Goal: Information Seeking & Learning: Learn about a topic

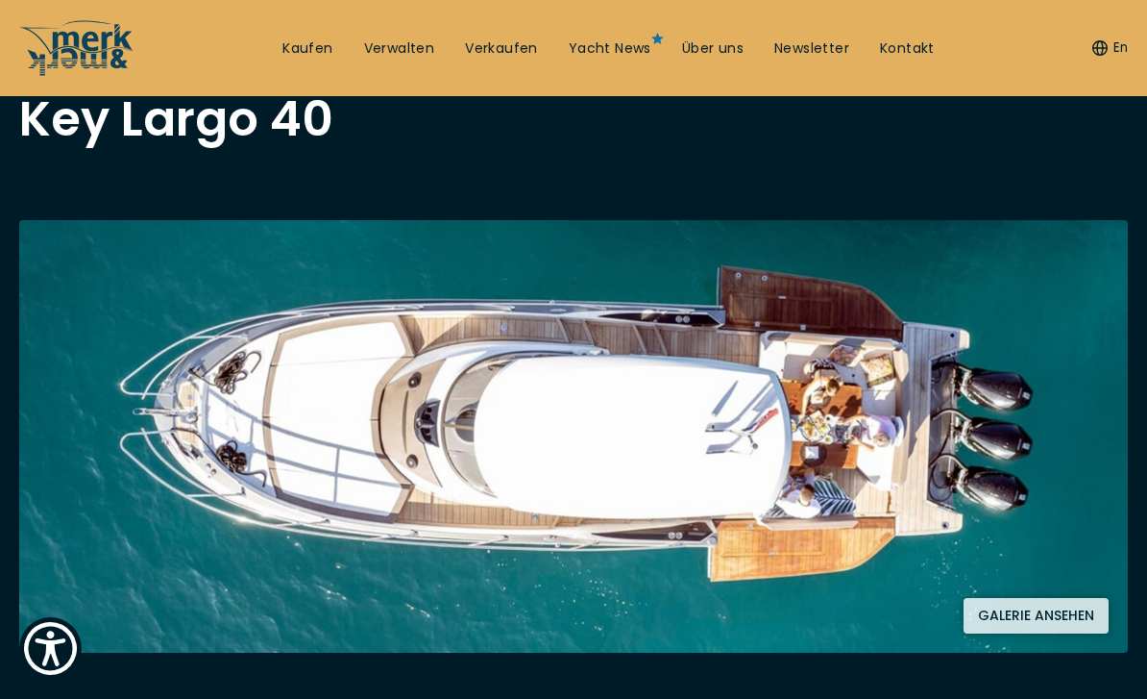
scroll to position [135, 0]
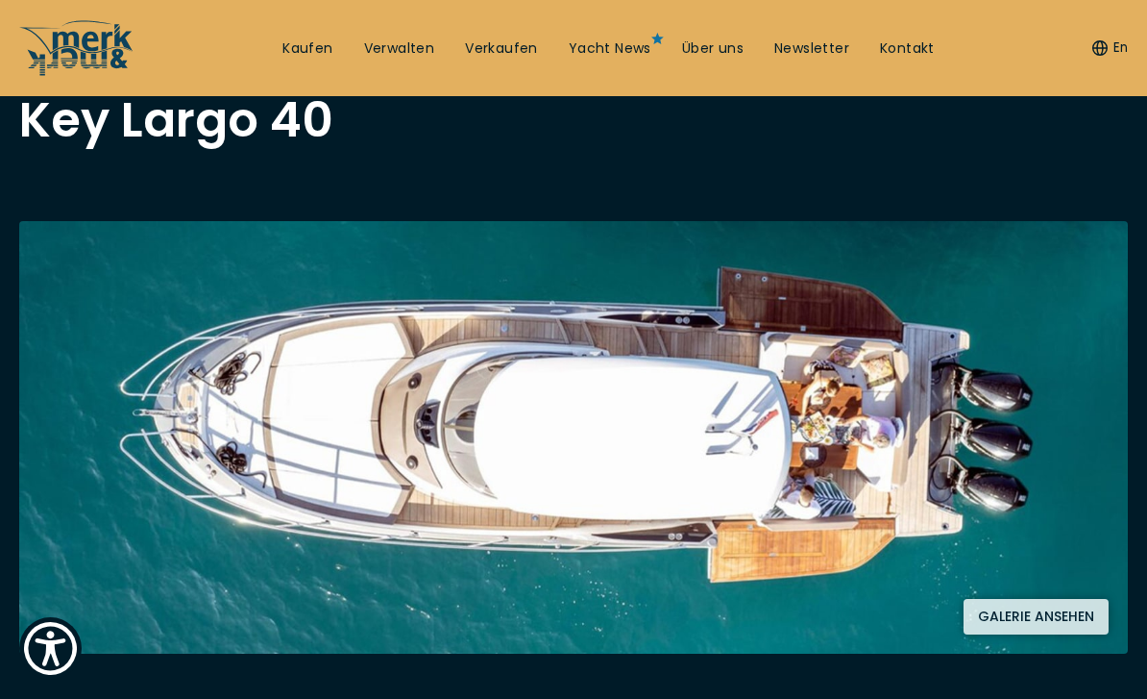
click at [1054, 627] on button "Galerie ansehen" at bounding box center [1036, 617] width 145 height 36
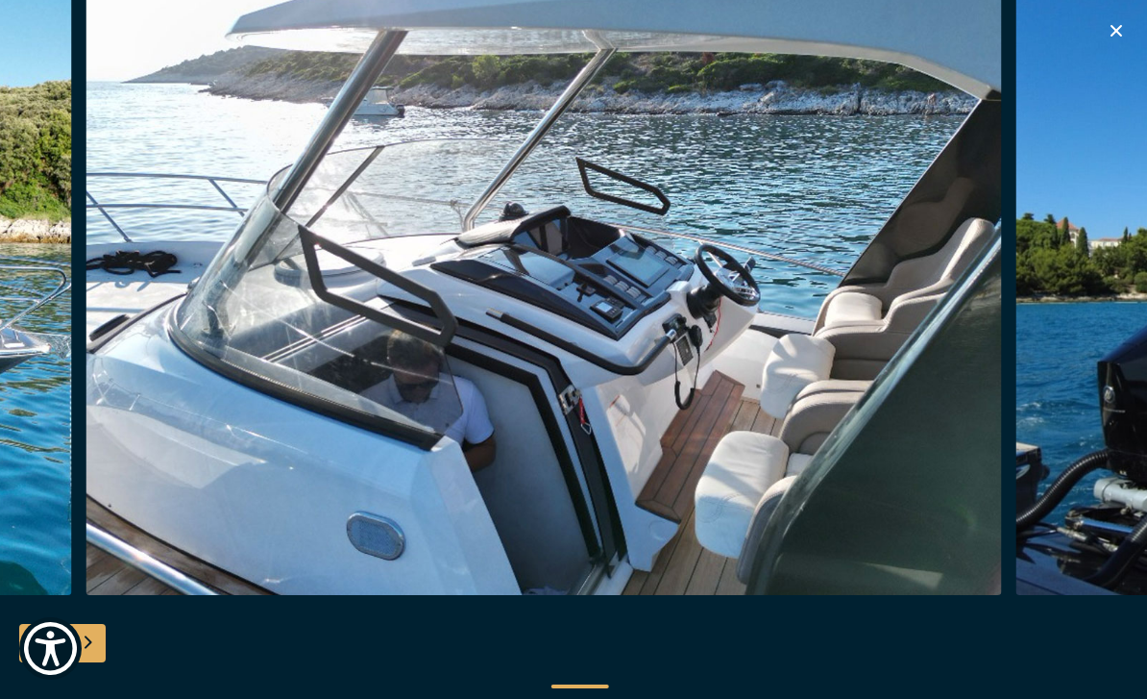
scroll to position [125, 0]
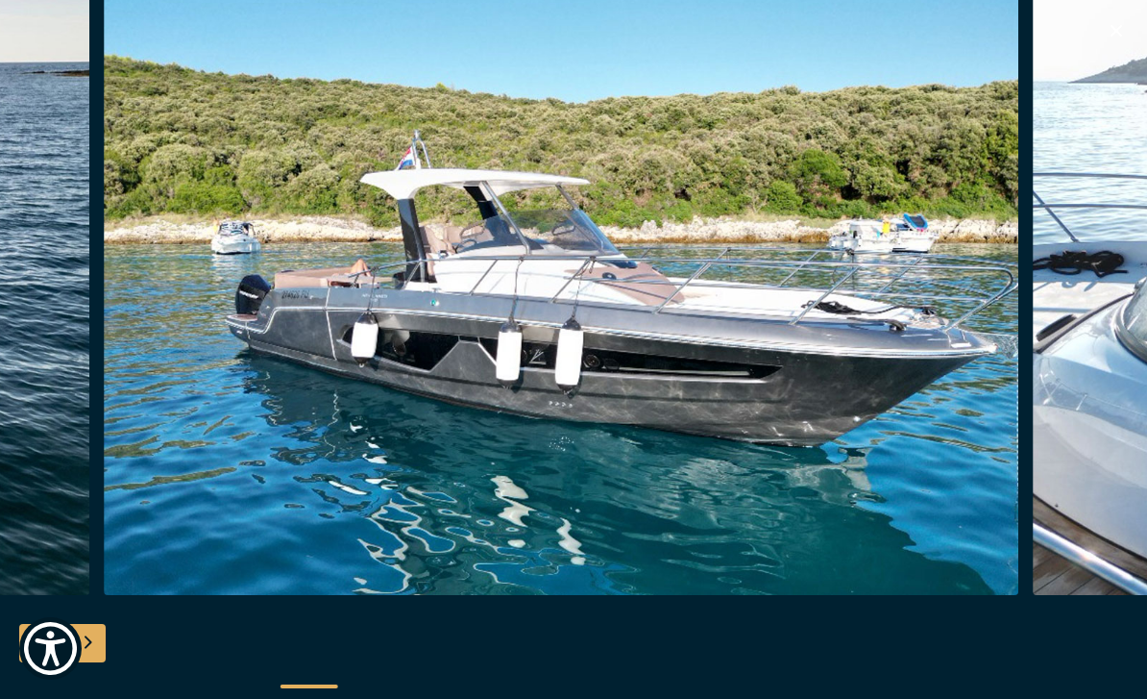
click at [235, 386] on img "button" at bounding box center [562, 287] width 916 height 615
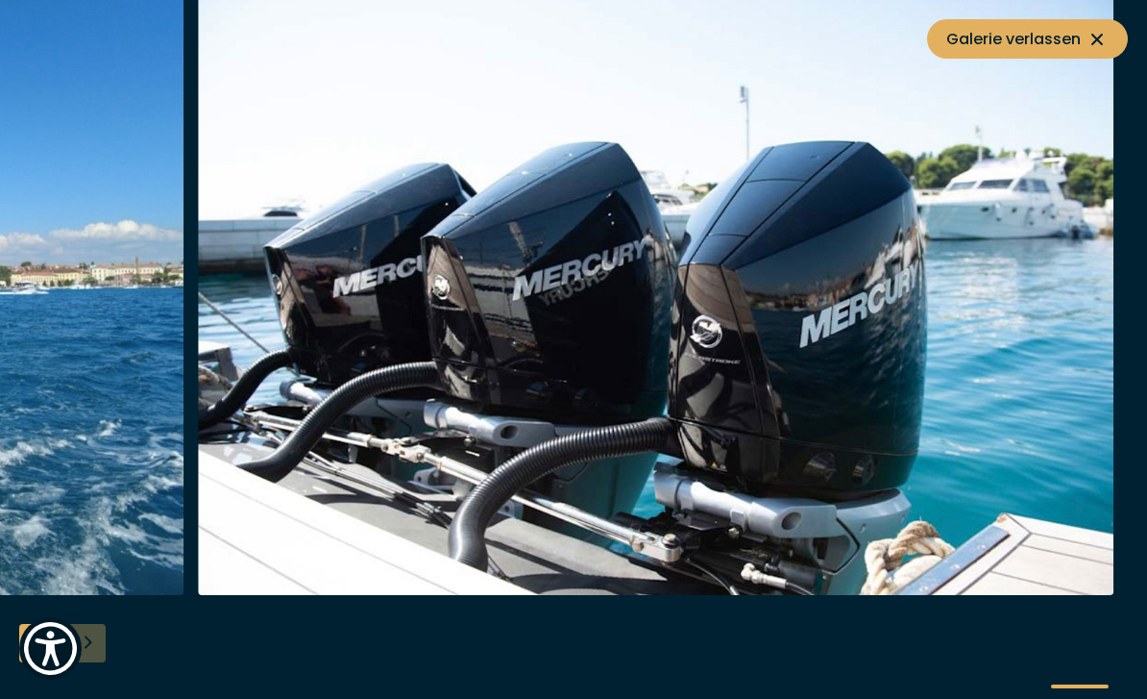
click at [1115, 42] on button "Galerie verlassen" at bounding box center [1027, 38] width 201 height 39
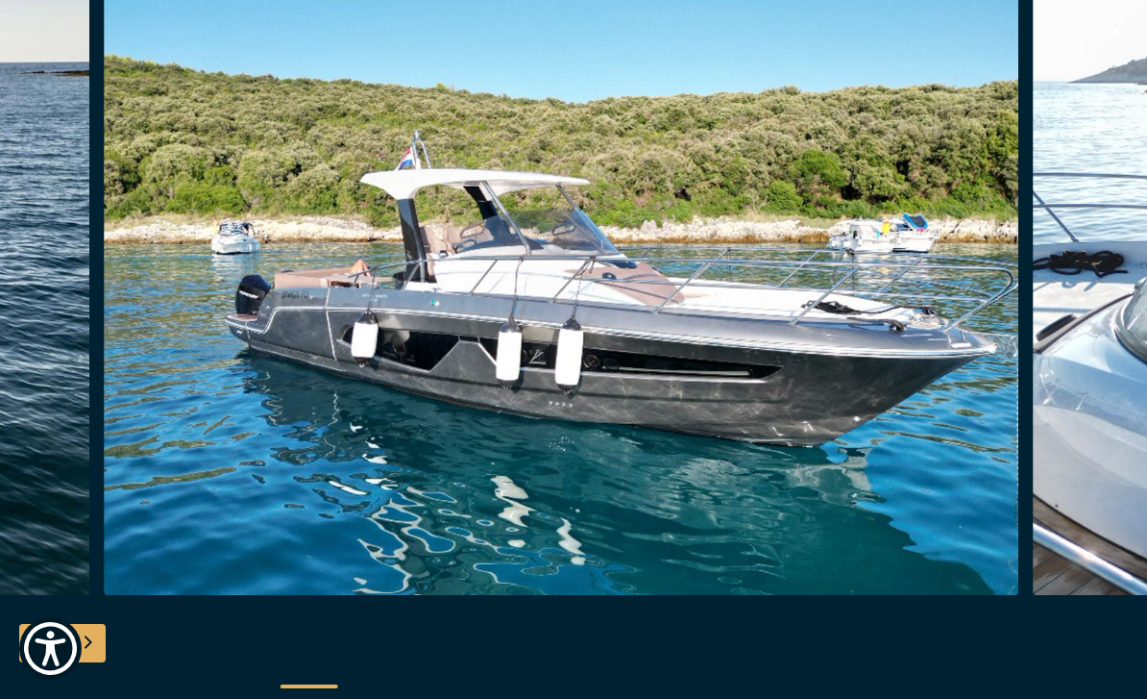
scroll to position [3176, 0]
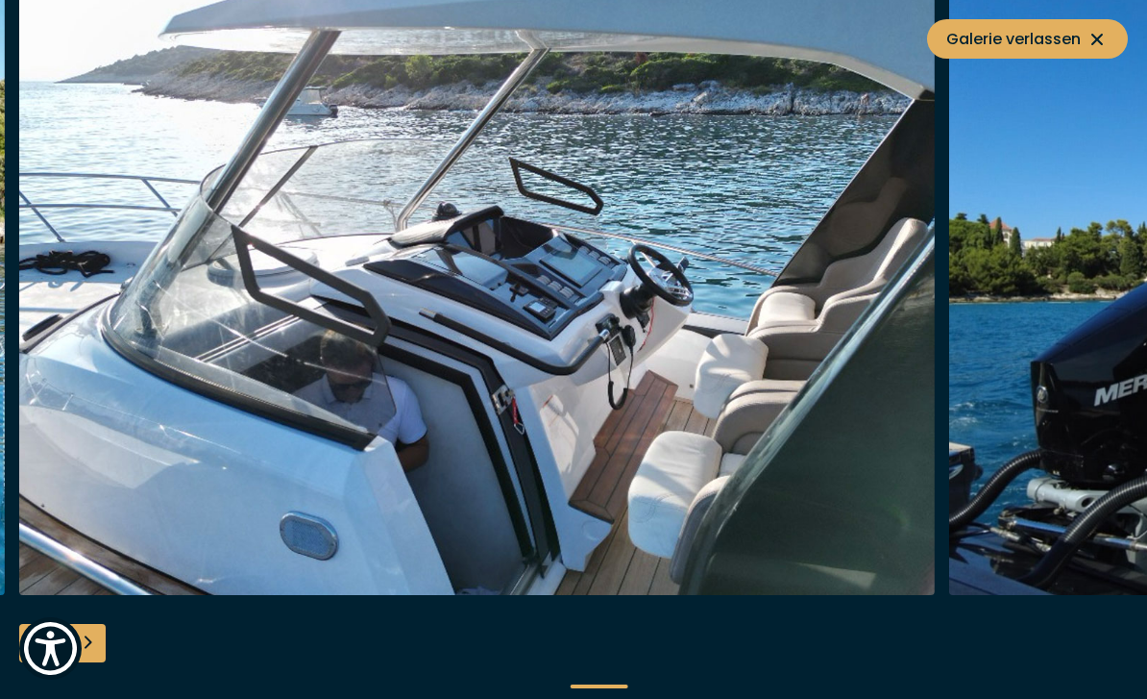
click at [1089, 45] on icon at bounding box center [1097, 39] width 23 height 23
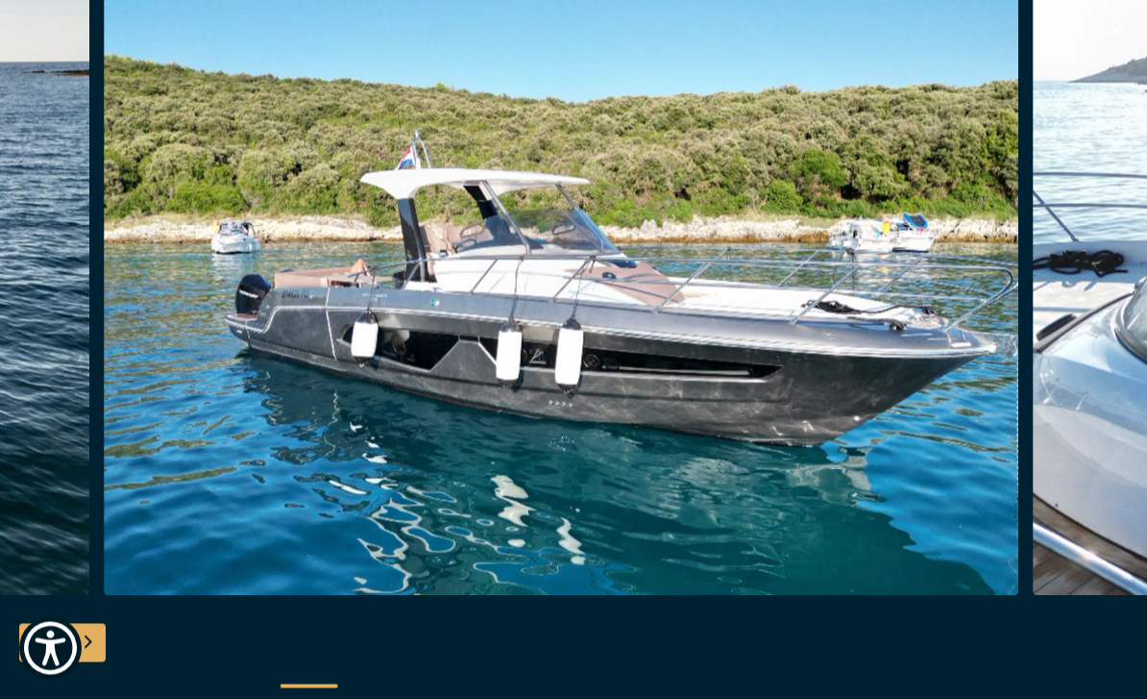
scroll to position [4355, 0]
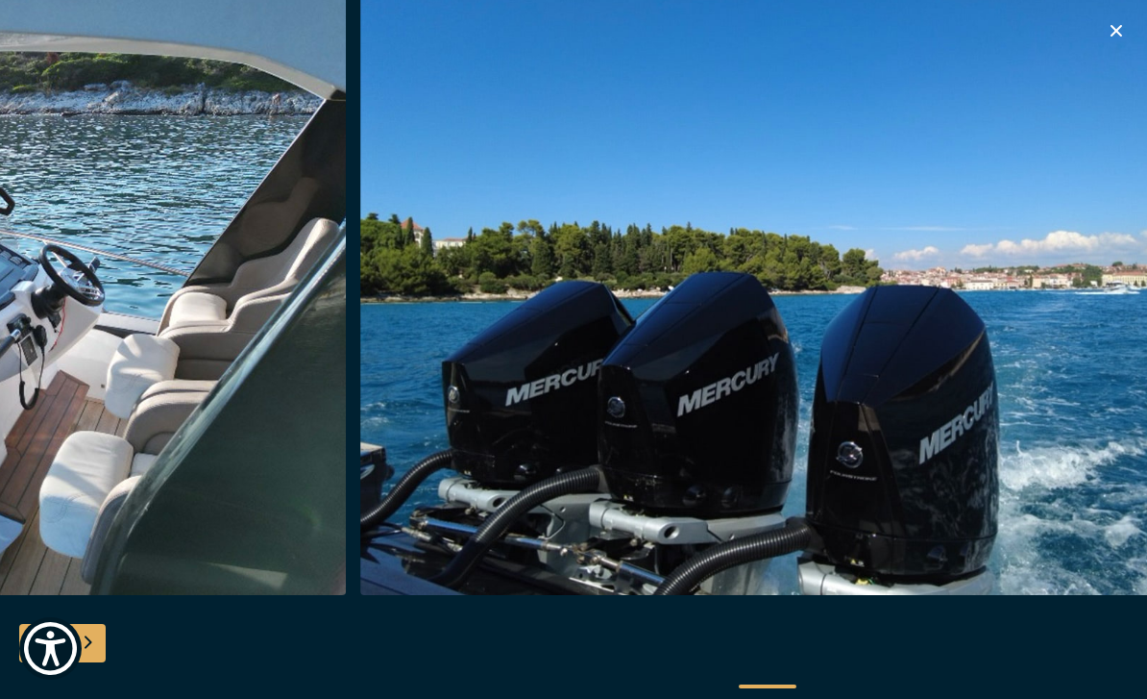
click at [768, 677] on div at bounding box center [573, 350] width 1147 height 740
click at [1112, 33] on icon "button" at bounding box center [1116, 30] width 23 height 23
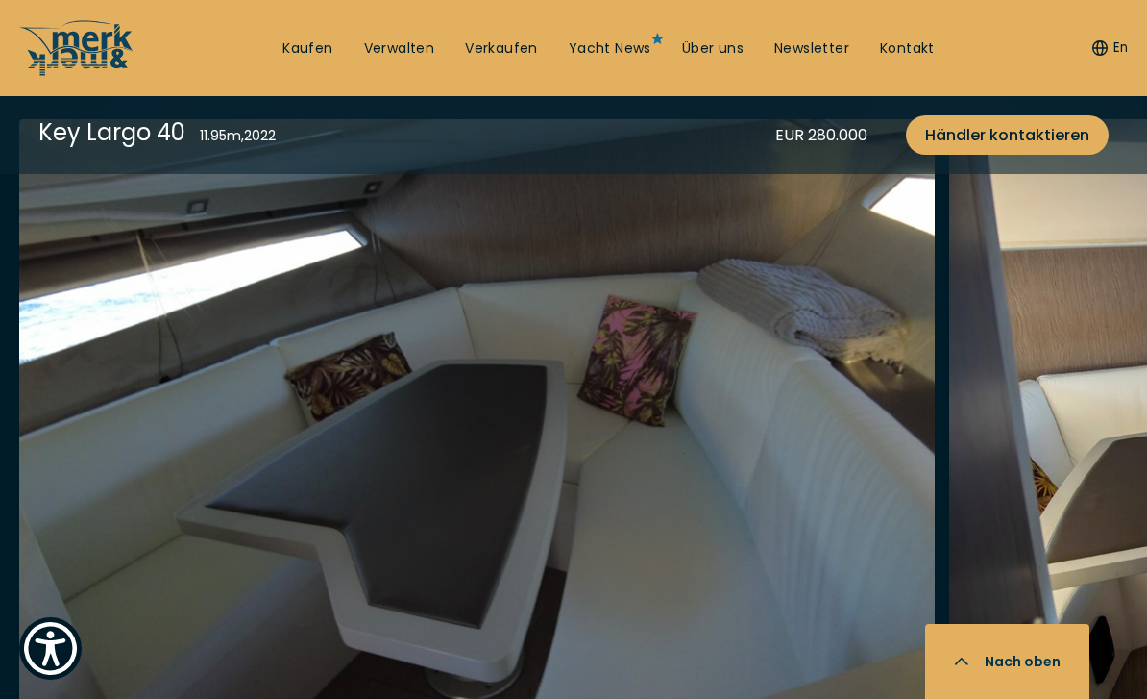
scroll to position [3389, 0]
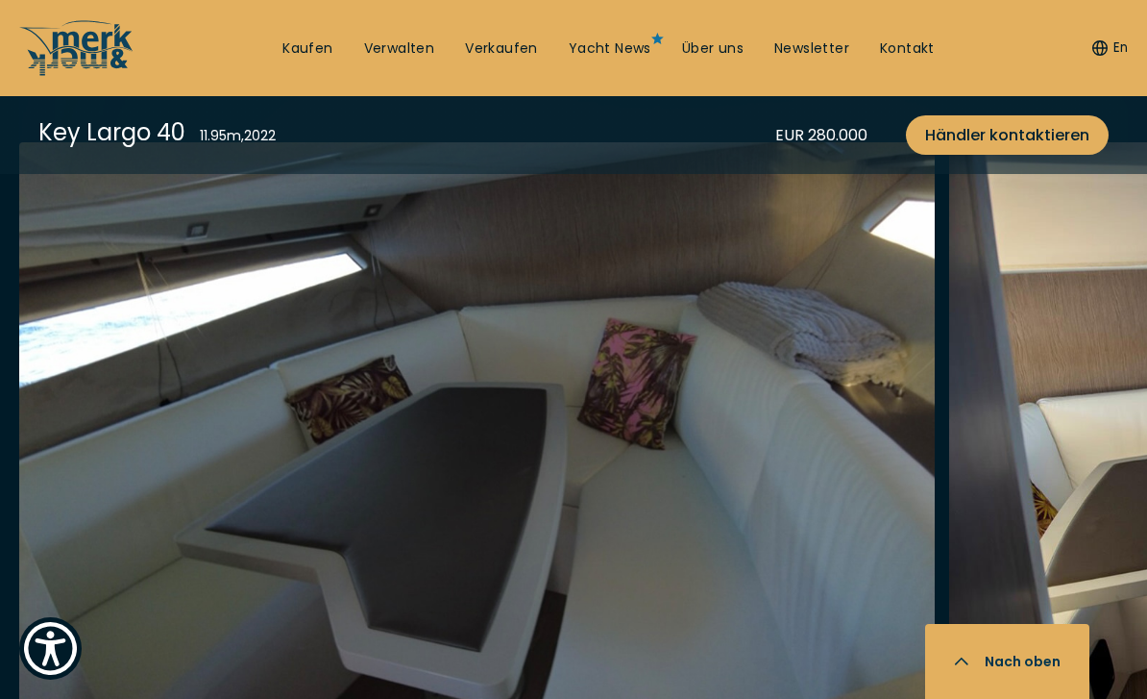
click at [750, 448] on img "button" at bounding box center [477, 449] width 916 height 615
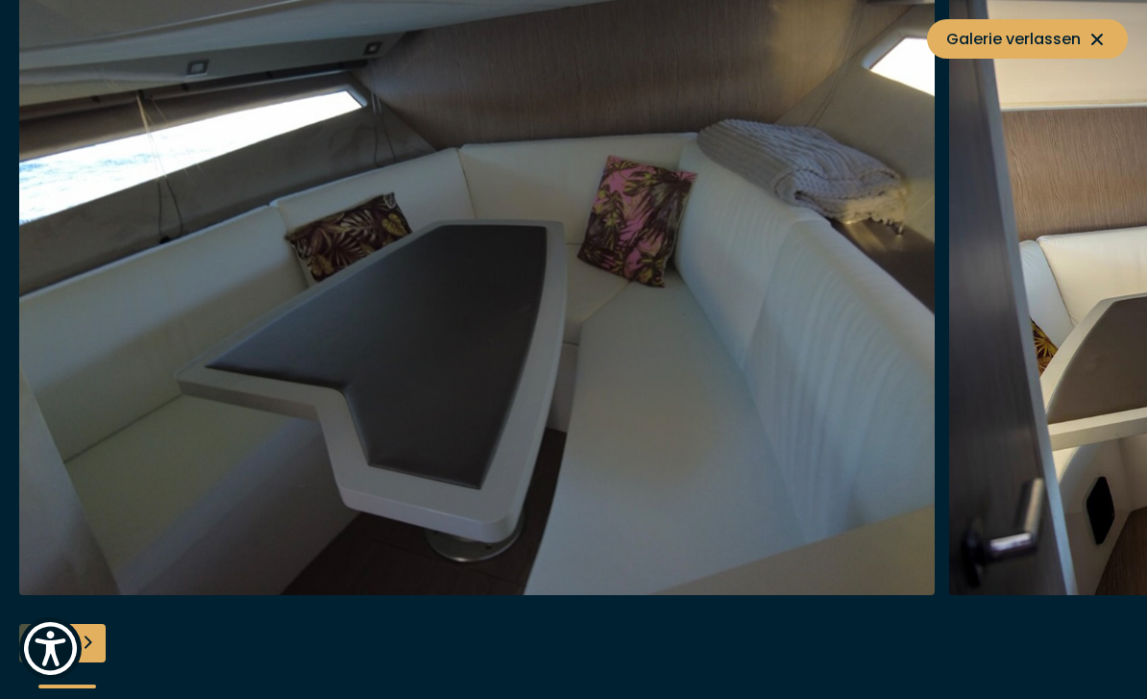
click at [1109, 43] on button "Galerie verlassen" at bounding box center [1027, 38] width 201 height 39
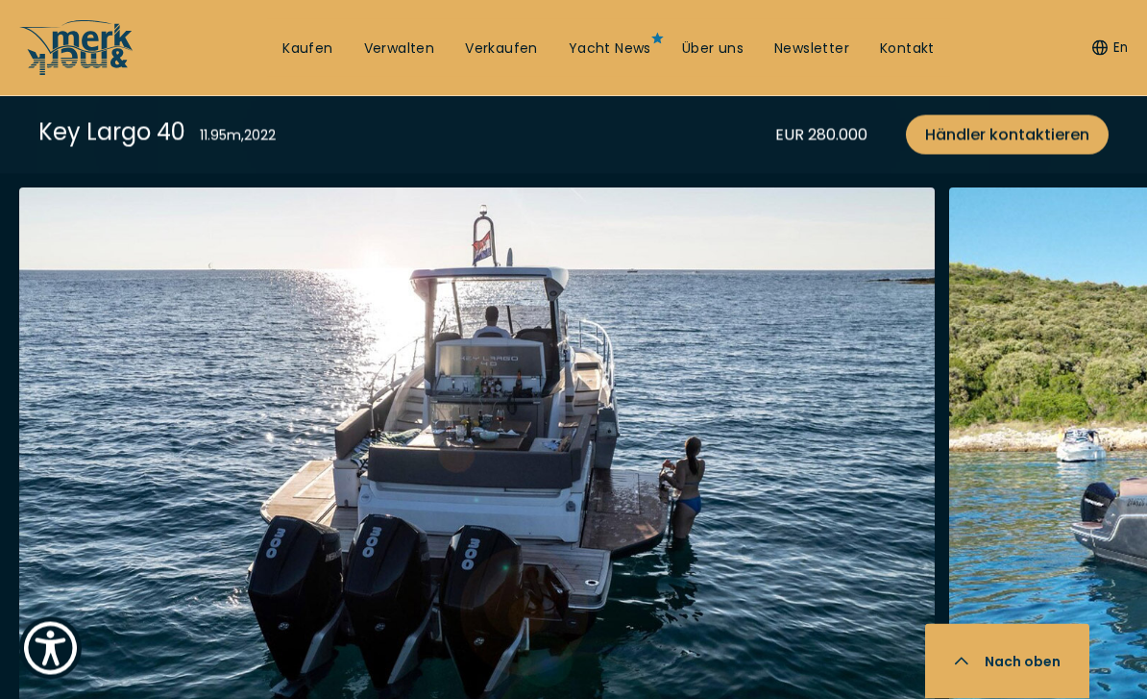
scroll to position [2272, 0]
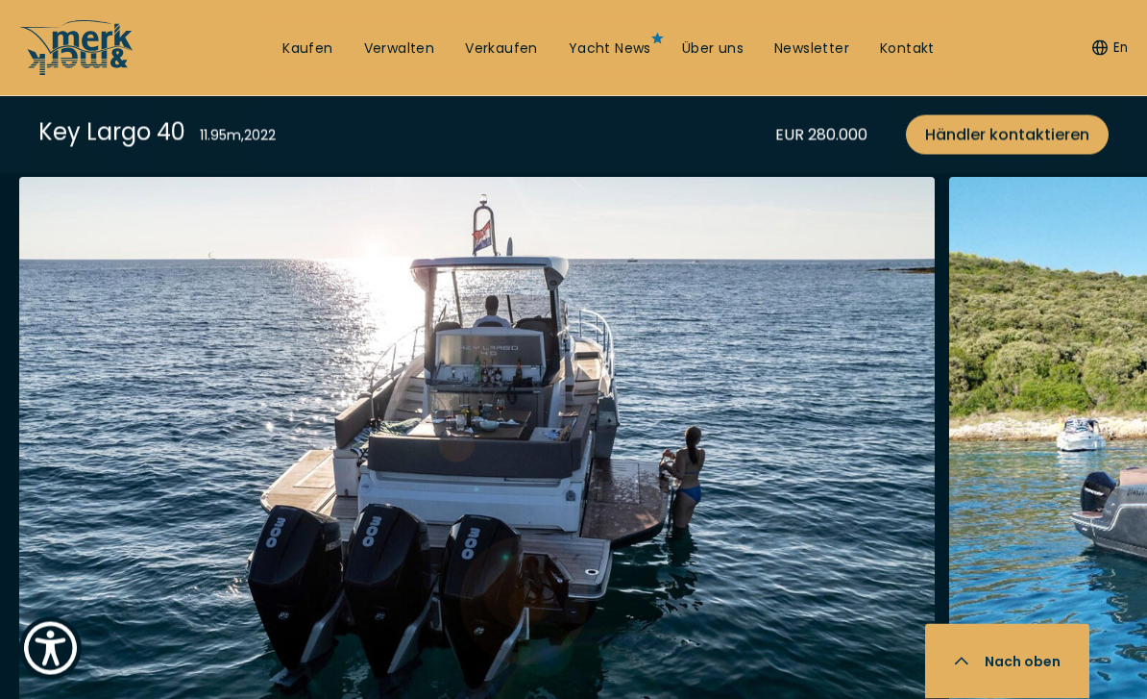
click at [793, 435] on img "button" at bounding box center [477, 485] width 916 height 615
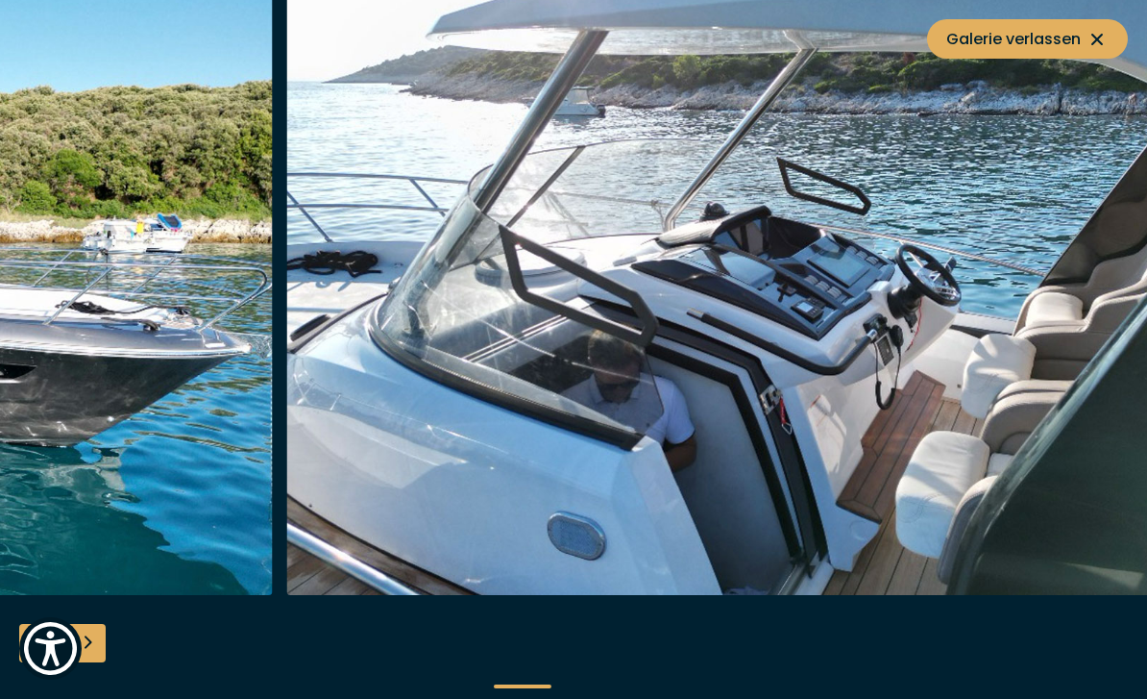
scroll to position [4785, 0]
click at [1100, 36] on icon at bounding box center [1098, 40] width 12 height 12
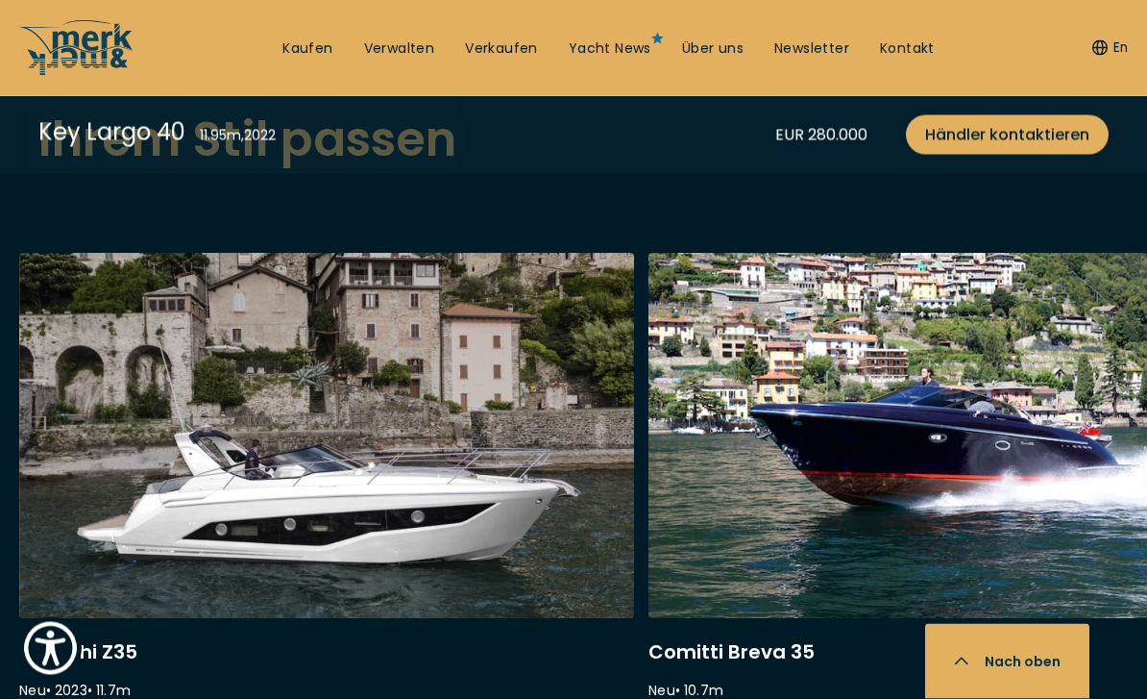
scroll to position [4881, 0]
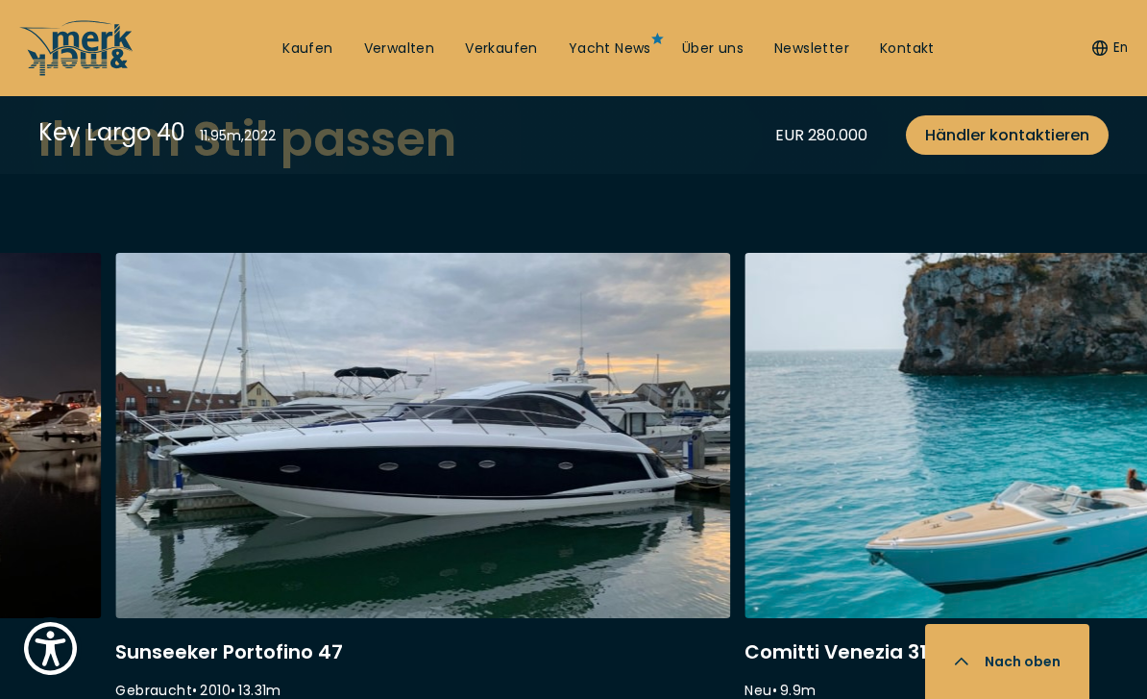
click at [408, 439] on link at bounding box center [422, 509] width 615 height 512
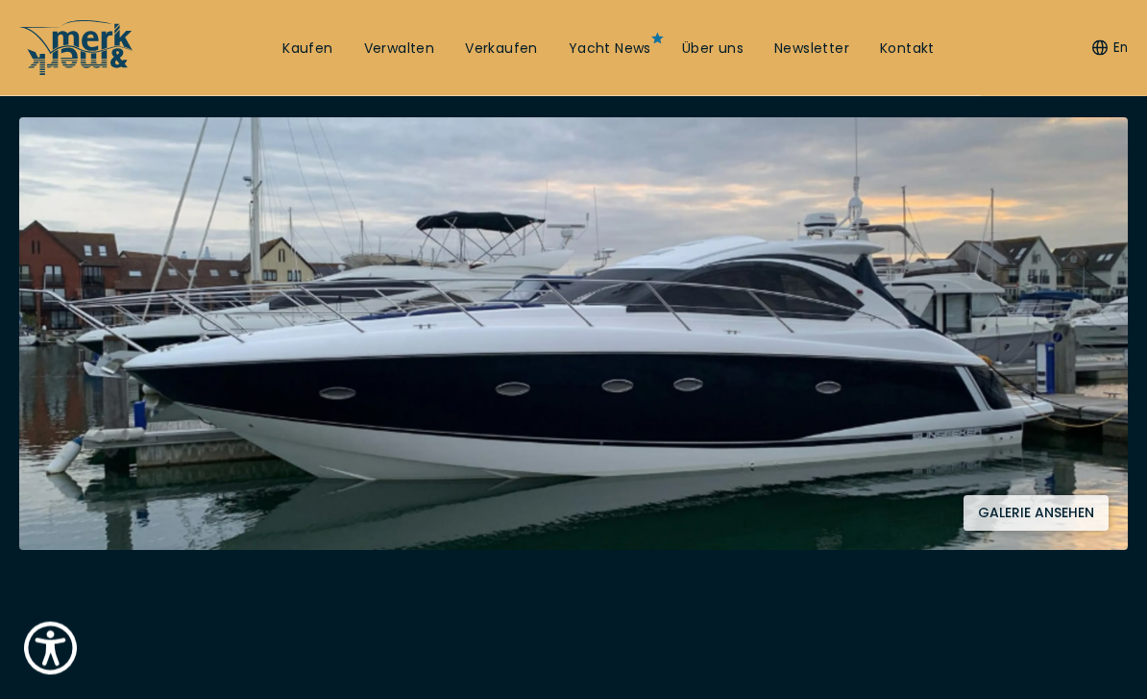
scroll to position [375, 0]
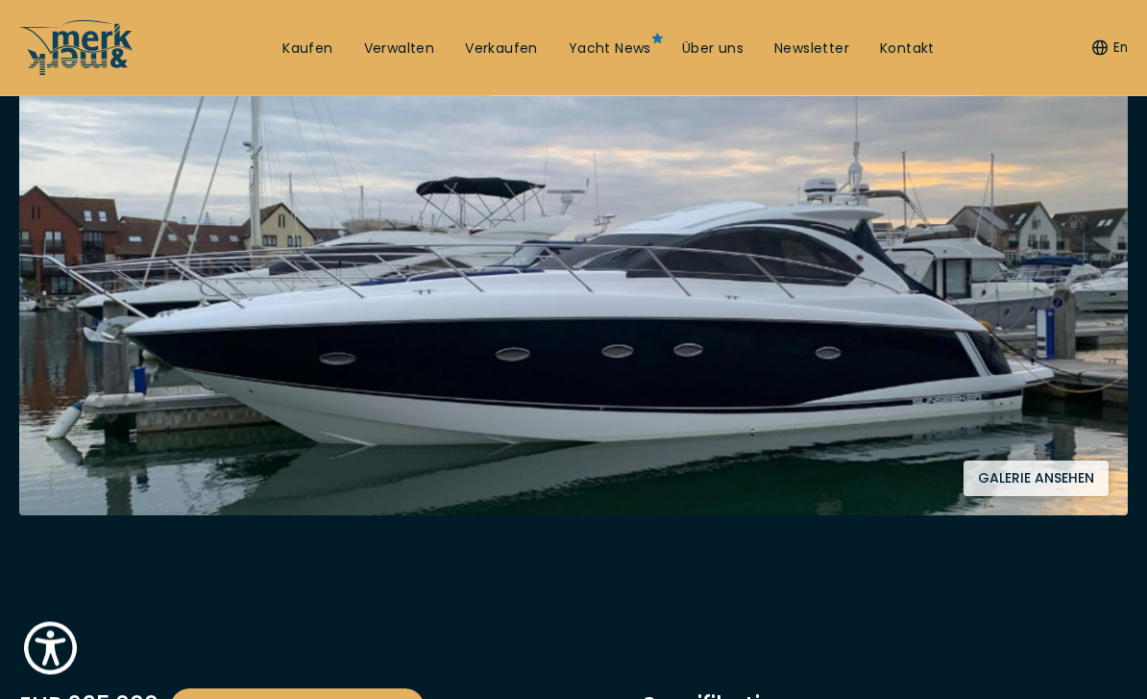
click at [1061, 488] on button "Galerie ansehen" at bounding box center [1036, 479] width 145 height 36
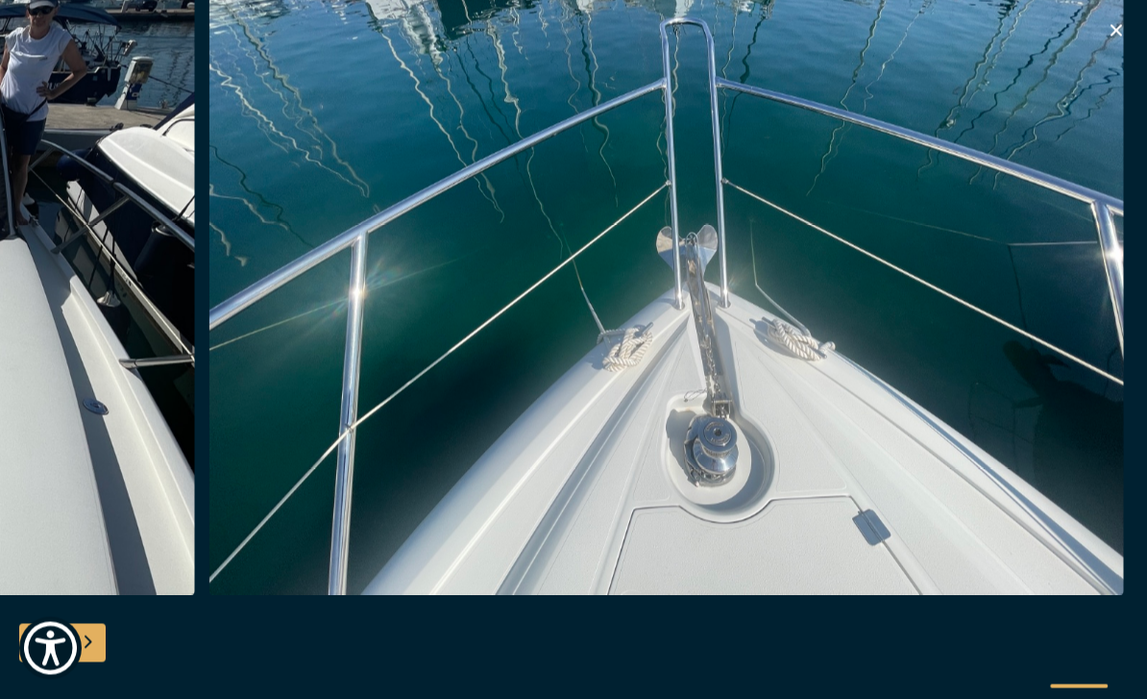
scroll to position [333, 0]
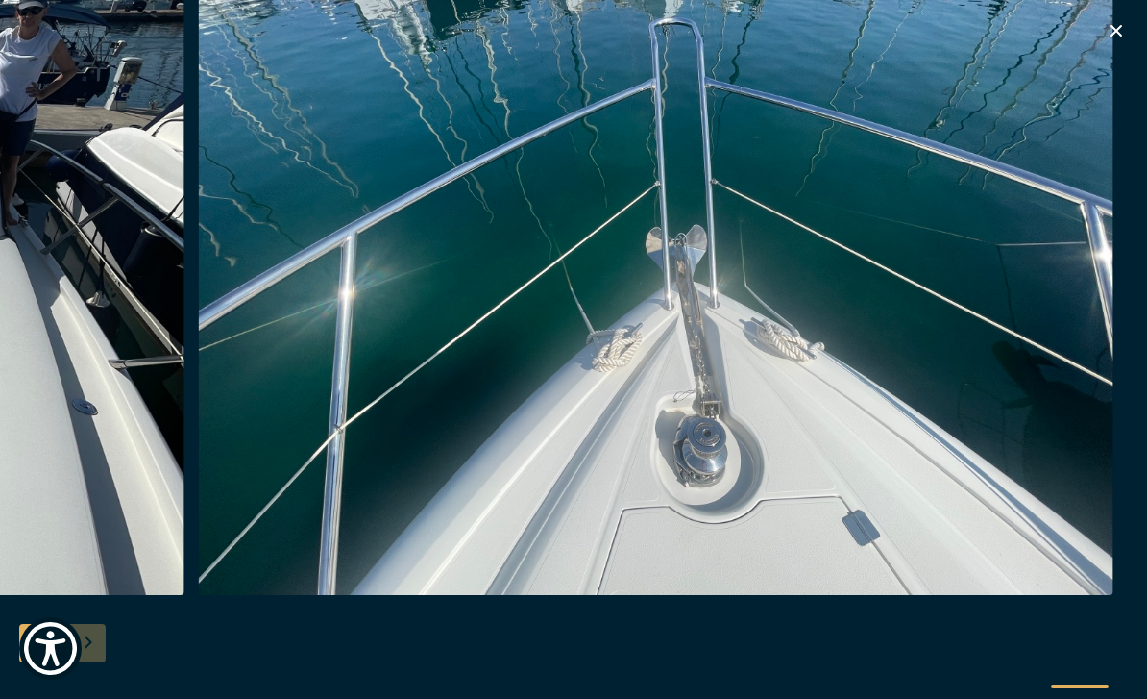
click at [1117, 33] on icon "button" at bounding box center [1116, 30] width 23 height 23
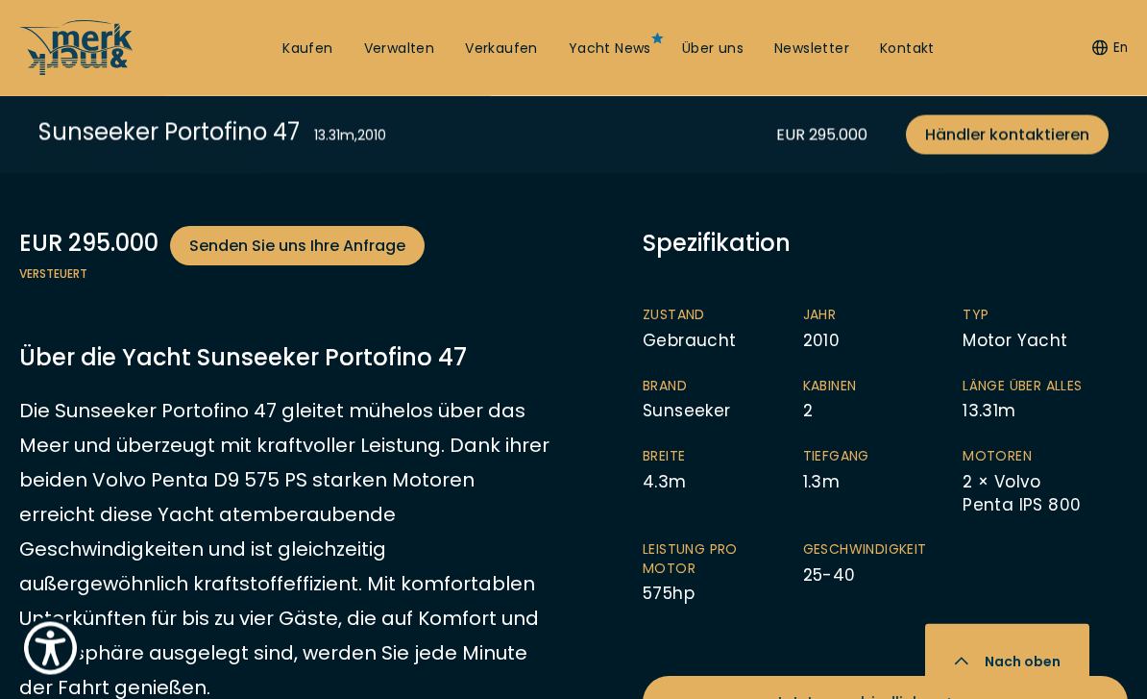
scroll to position [836, 0]
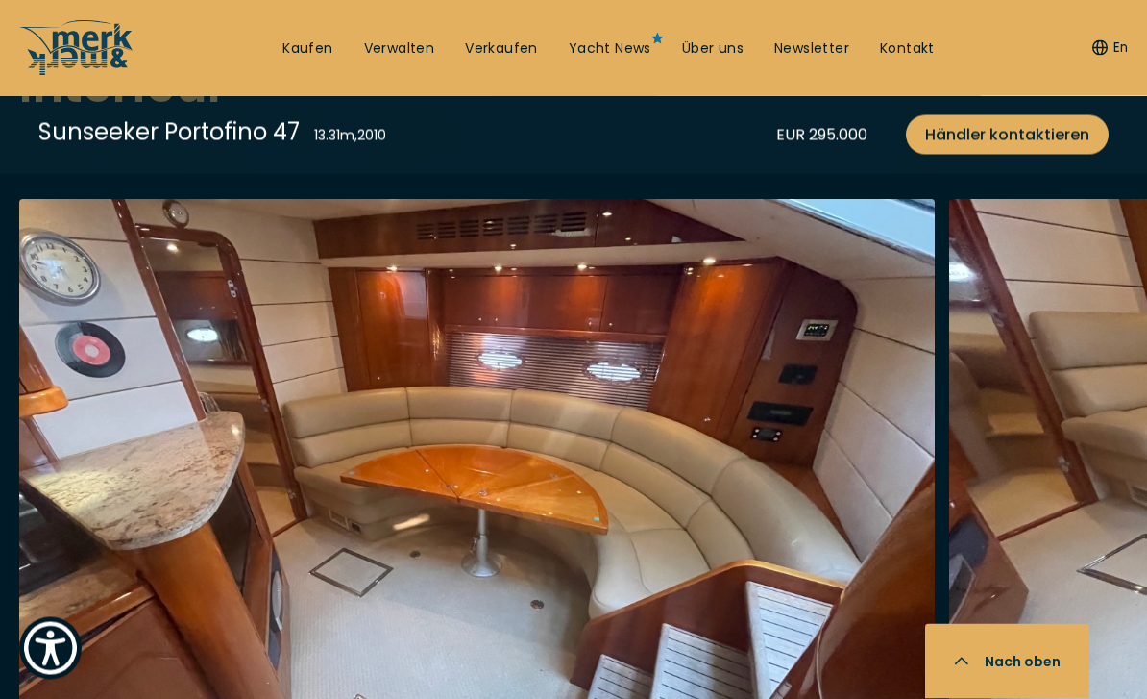
click at [847, 391] on img "button" at bounding box center [477, 507] width 916 height 615
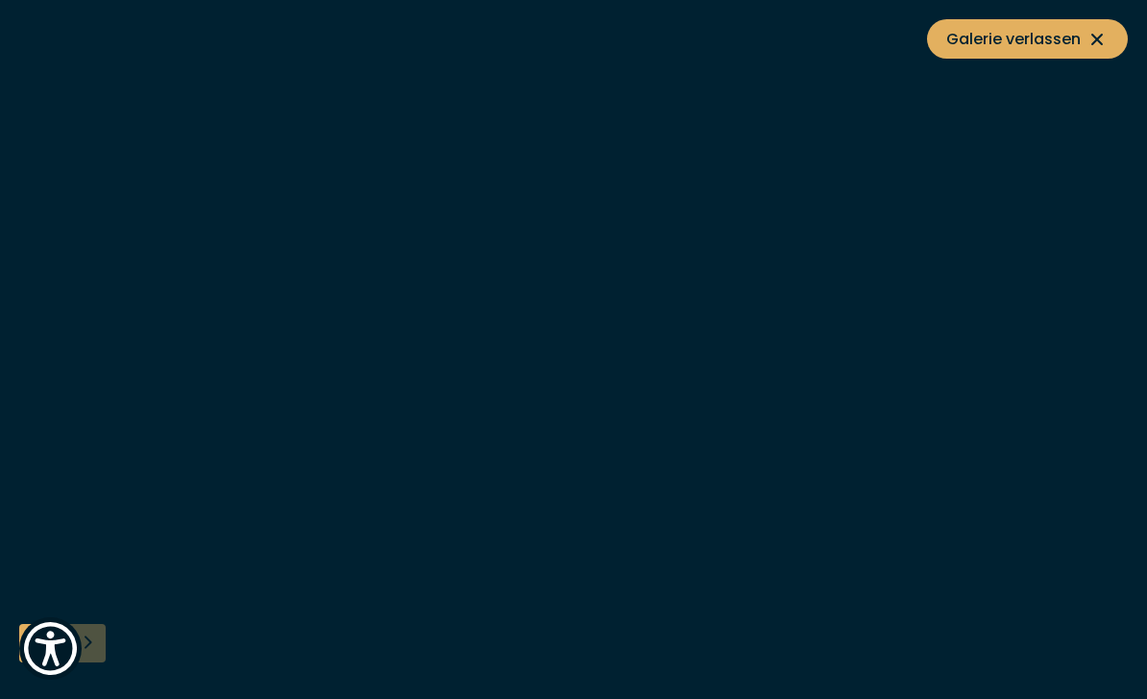
scroll to position [2859, 0]
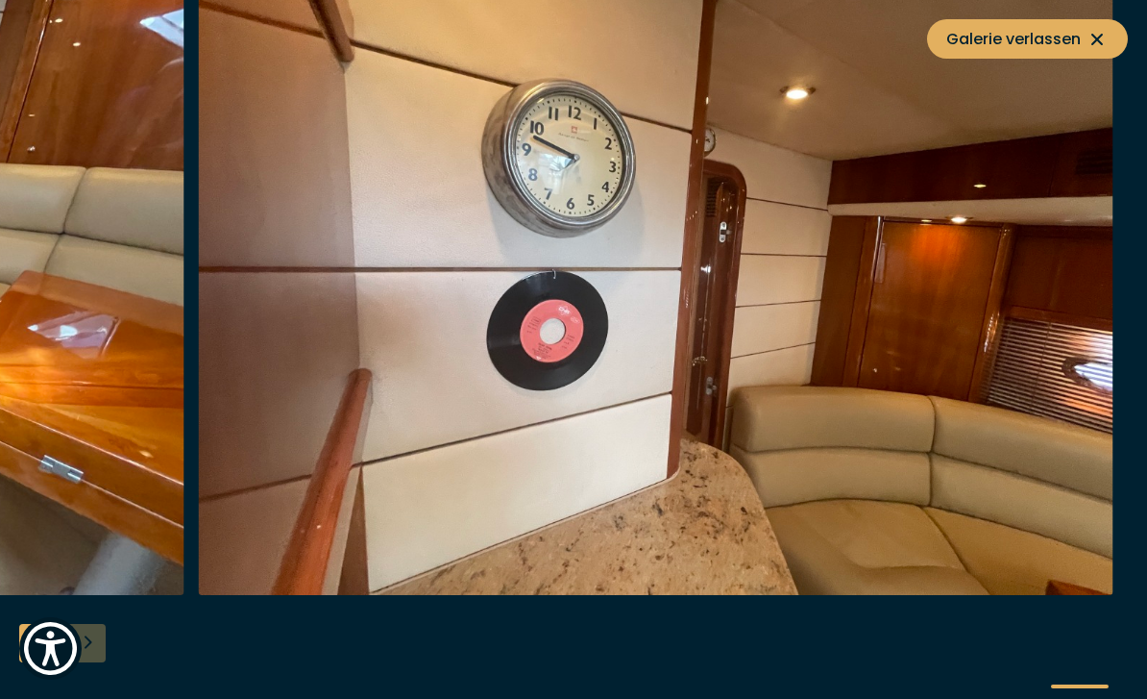
click at [235, 517] on img "button" at bounding box center [656, 287] width 916 height 615
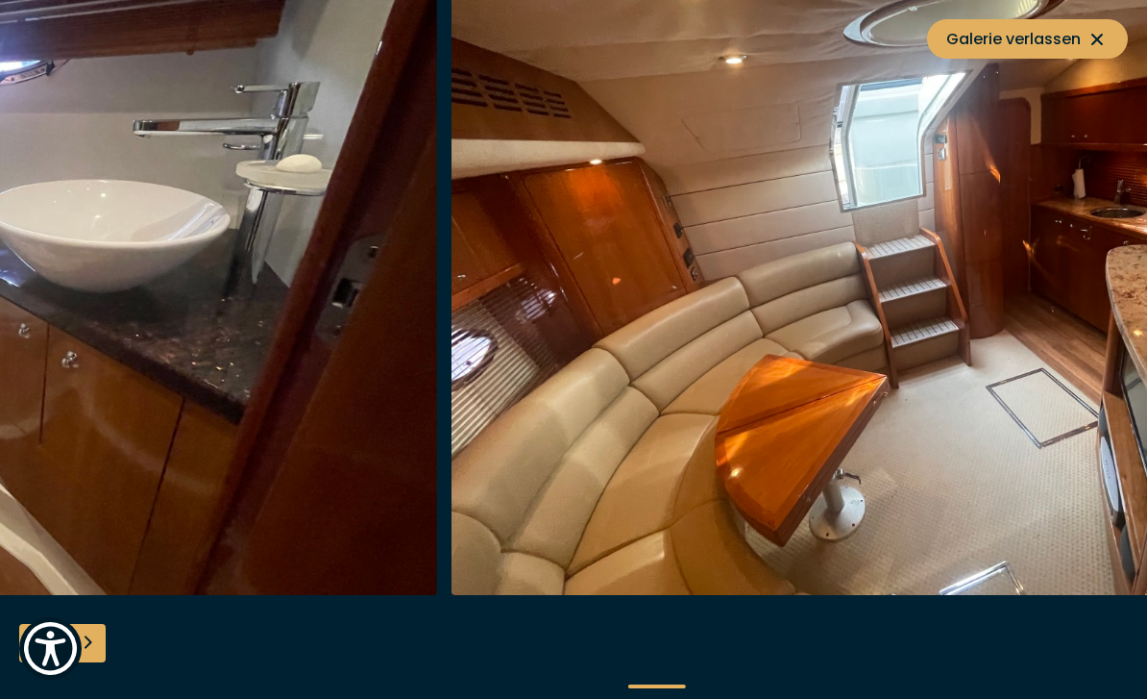
scroll to position [3247, 0]
click at [1102, 43] on icon at bounding box center [1098, 40] width 12 height 12
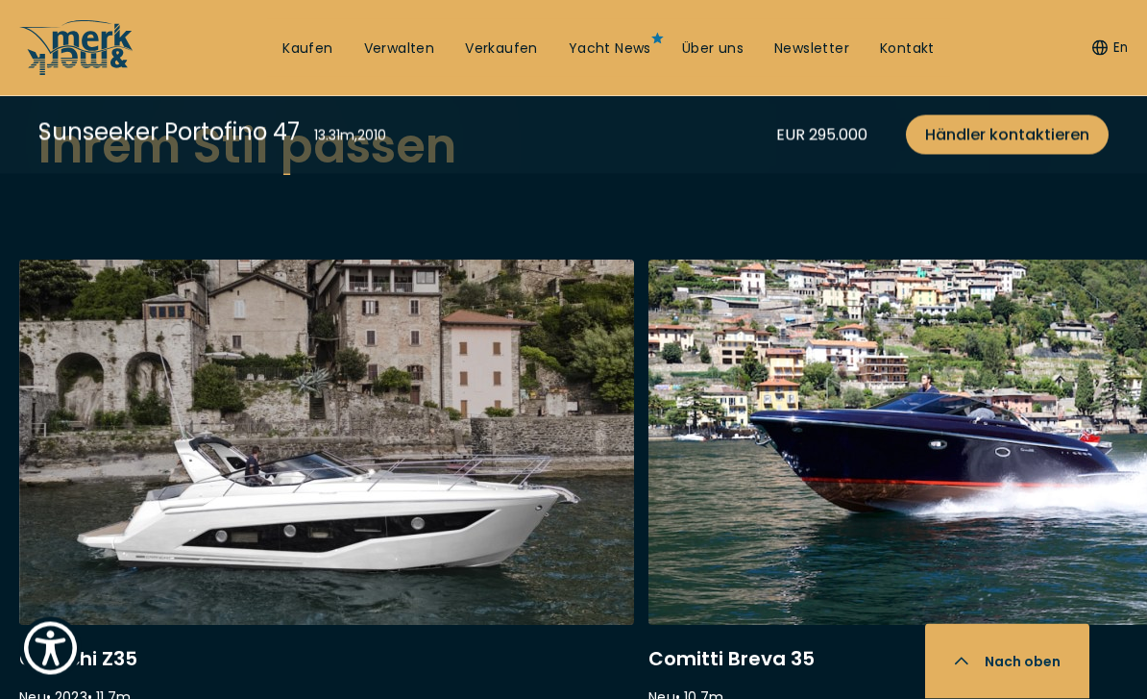
scroll to position [4565, 0]
